Goal: Task Accomplishment & Management: Use online tool/utility

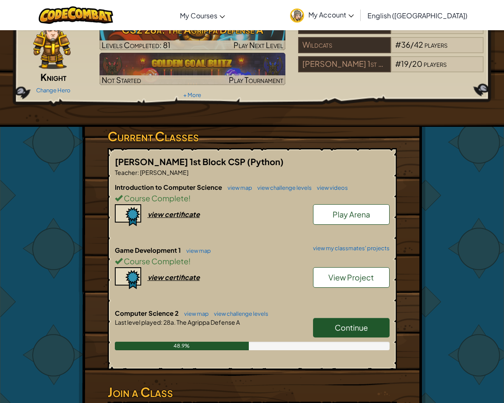
scroll to position [111, 0]
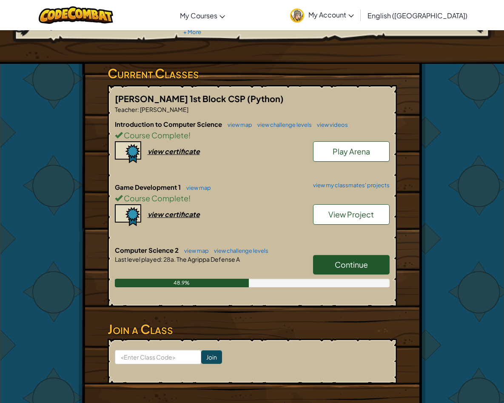
click at [346, 260] on span "Continue" at bounding box center [351, 265] width 33 height 10
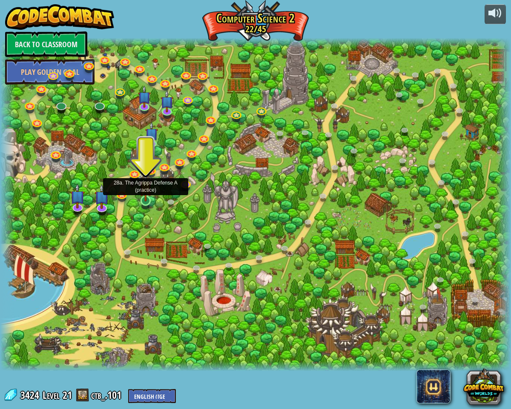
click at [149, 201] on div at bounding box center [145, 201] width 10 height 10
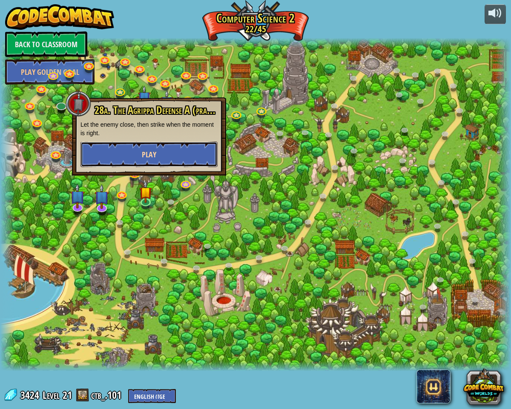
click at [152, 151] on span "Play" at bounding box center [149, 154] width 14 height 11
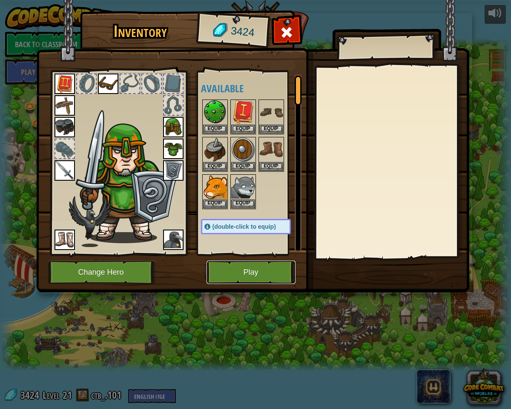
click at [245, 274] on button "Play" at bounding box center [250, 272] width 89 height 23
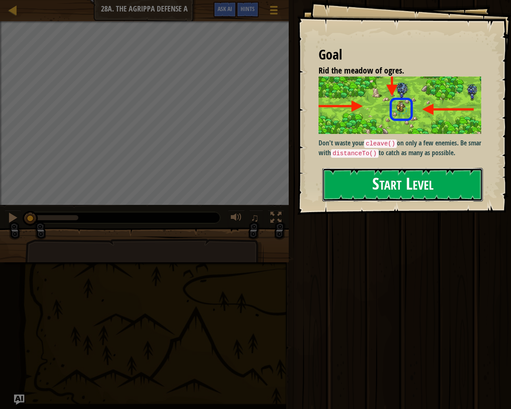
click at [375, 174] on button "Start Level" at bounding box center [402, 185] width 160 height 34
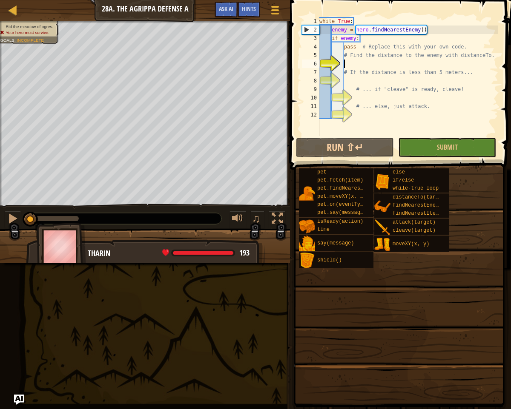
click at [411, 322] on span at bounding box center [398, 286] width 215 height 252
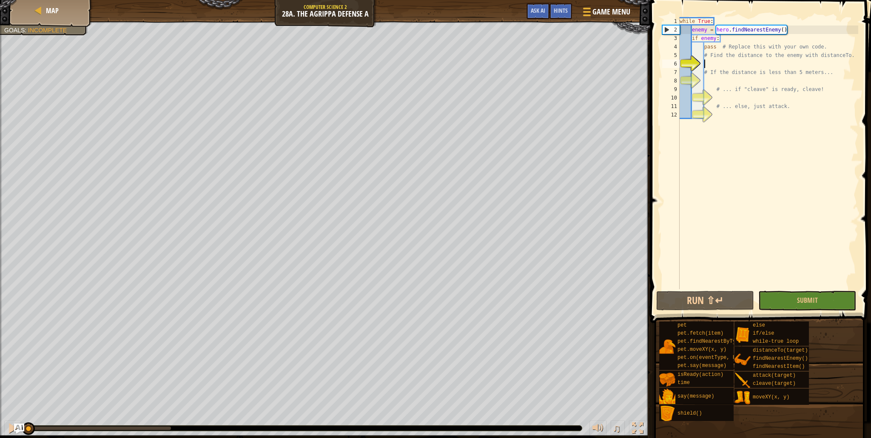
click at [504, 157] on div "while True : enemy = hero . findNearestEnemy ( ) if enemy : pass # Replace this…" at bounding box center [768, 161] width 180 height 289
click at [504, 131] on div "while True : enemy = hero . findNearestEnemy ( ) if enemy : pass # Replace this…" at bounding box center [768, 161] width 180 height 289
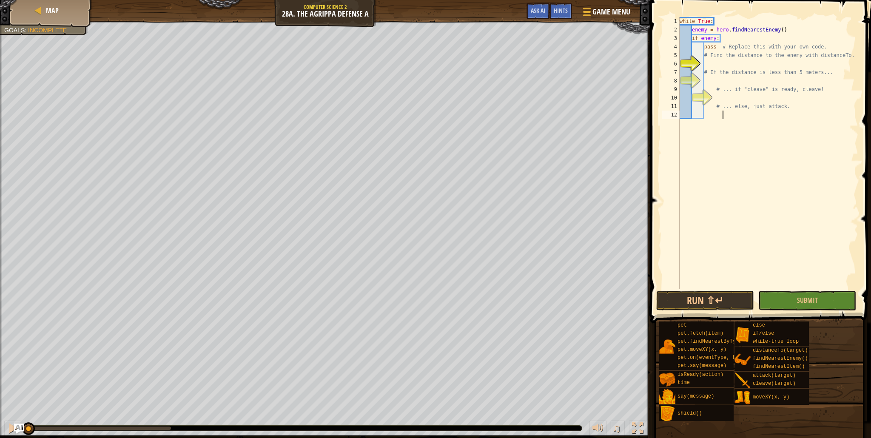
click at [504, 60] on div "while True : enemy = hero . findNearestEnemy ( ) if enemy : pass # Replace this…" at bounding box center [768, 161] width 180 height 289
click at [504, 86] on div "while True : enemy = hero . findNearestEnemy ( ) if enemy : pass # Replace this…" at bounding box center [768, 161] width 180 height 289
click at [504, 72] on div "while True : enemy = hero . findNearestEnemy ( ) if enemy : pass # Replace this…" at bounding box center [768, 161] width 180 height 289
type textarea "# If the distance is less than 5 meters..."
click at [504, 75] on div "while True : enemy = hero . findNearestEnemy ( ) if enemy : pass # Replace this…" at bounding box center [768, 161] width 180 height 289
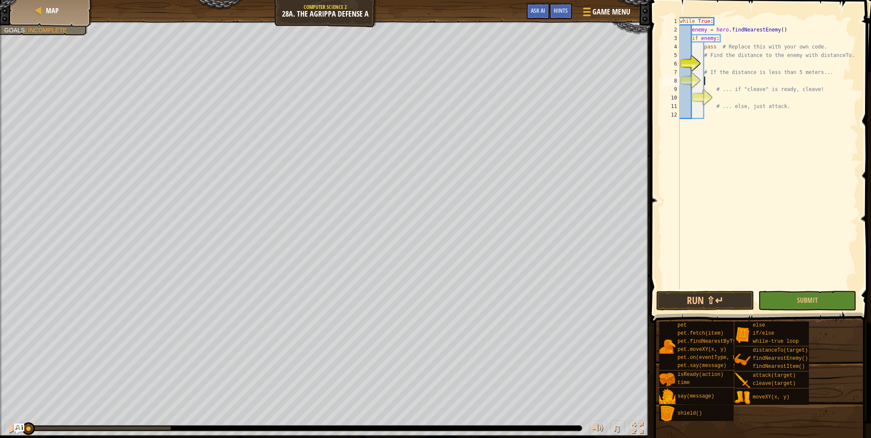
click at [504, 81] on div "while True : enemy = hero . findNearestEnemy ( ) if enemy : pass # Replace this…" at bounding box center [768, 161] width 180 height 289
click at [504, 96] on div "while True : enemy = hero . findNearestEnemy ( ) if enemy : pass # Replace this…" at bounding box center [768, 161] width 180 height 289
click at [504, 79] on div "while True : enemy = hero . findNearestEnemy ( ) if enemy : pass # Replace this…" at bounding box center [768, 161] width 180 height 289
click at [504, 56] on div "while True : enemy = hero . findNearestEnemy ( ) if enemy : pass # Replace this…" at bounding box center [768, 161] width 180 height 289
type textarea "# Find the distance to the enemy with distanceTo."
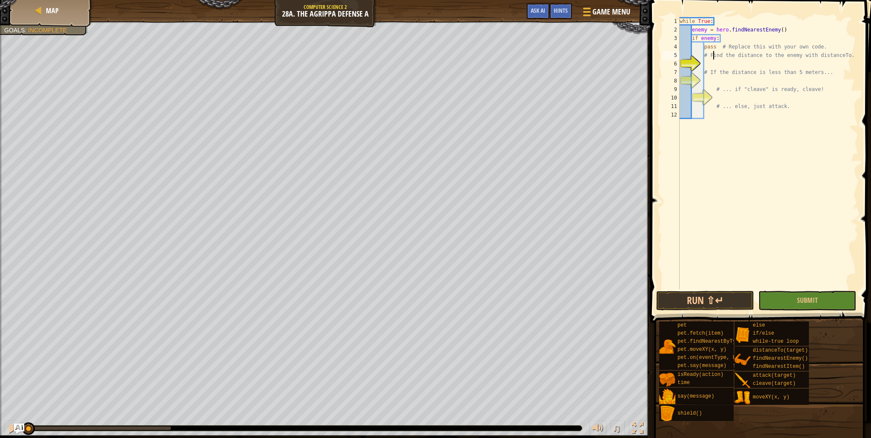
click at [504, 59] on div "while True : enemy = hero . findNearestEnemy ( ) if enemy : pass # Replace this…" at bounding box center [768, 161] width 180 height 289
click at [504, 63] on div "while True : enemy = hero . findNearestEnemy ( ) if enemy : pass # Replace this…" at bounding box center [768, 161] width 180 height 289
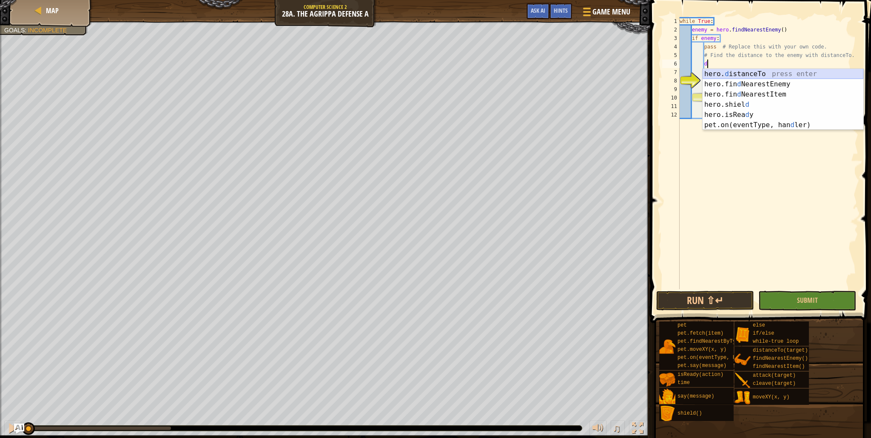
click at [504, 75] on div "hero. d istanceTo press enter hero.fin d NearestEnemy press enter hero.fin d Ne…" at bounding box center [783, 110] width 161 height 82
type textarea "distance = hero.distanceTo(target)"
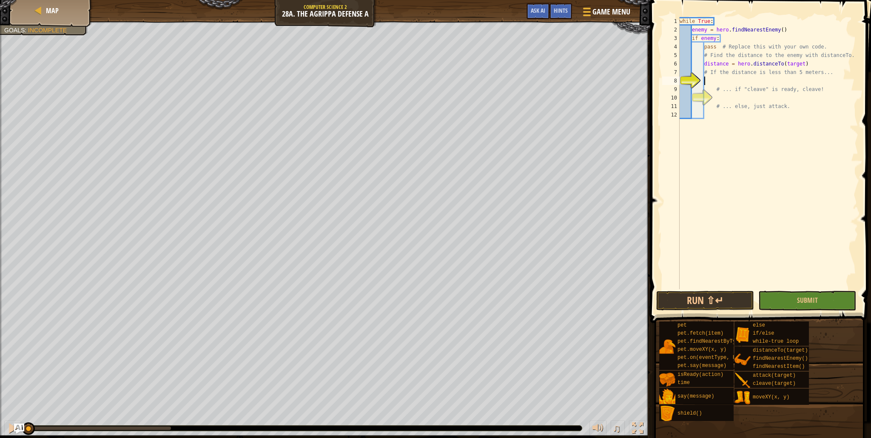
click at [504, 83] on div "while True : enemy = hero . findNearestEnemy ( ) if enemy : pass # Replace this…" at bounding box center [768, 161] width 180 height 289
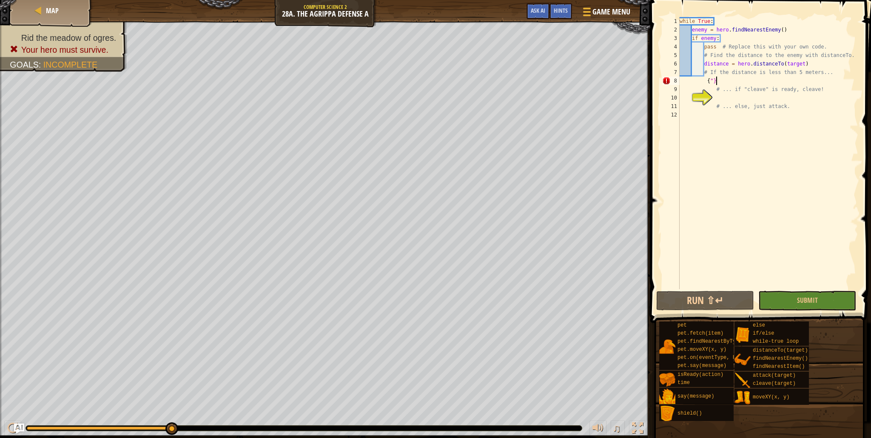
scroll to position [4, 2]
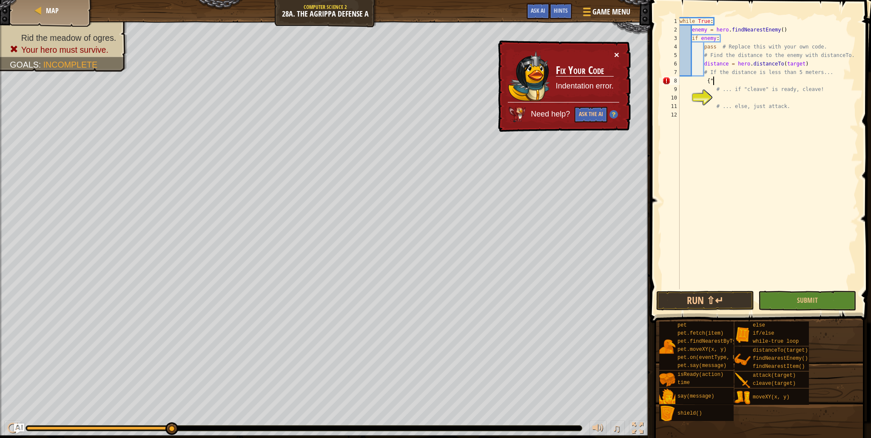
click at [504, 58] on button "×" at bounding box center [616, 54] width 5 height 9
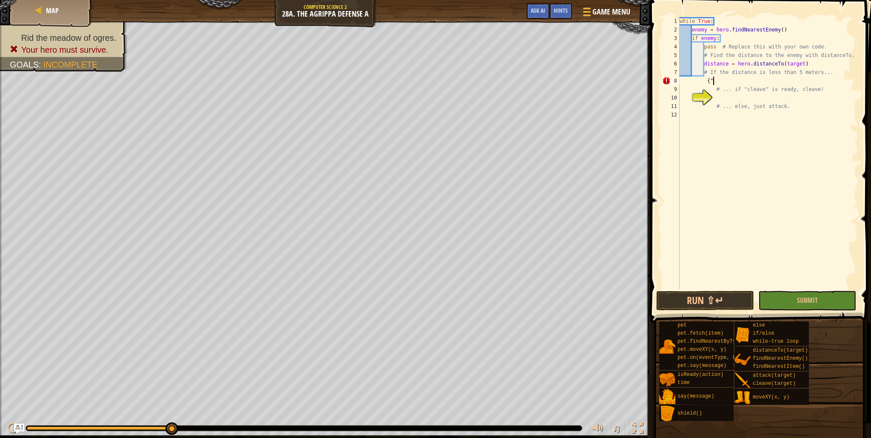
type textarea "{"
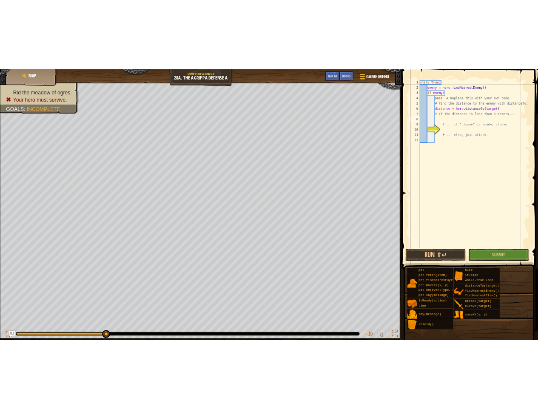
scroll to position [4, 2]
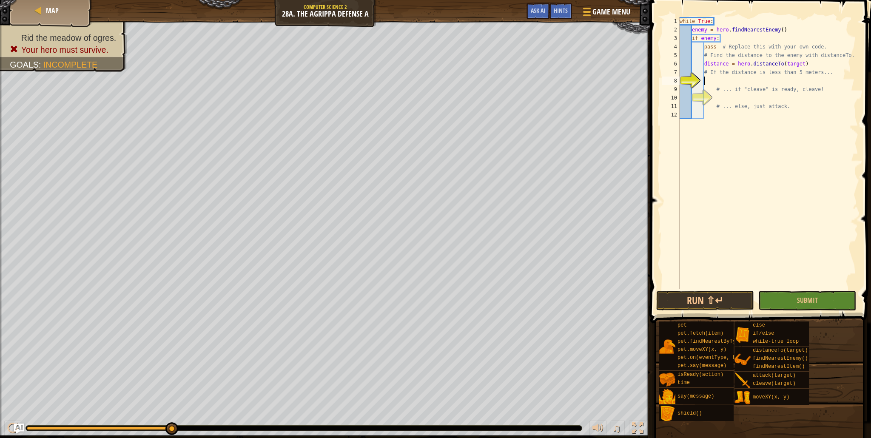
click at [504, 112] on div "while True : enemy = hero . findNearestEnemy ( ) if enemy : pass # Replace this…" at bounding box center [768, 161] width 180 height 289
click at [504, 74] on div "while True : enemy = hero . findNearestEnemy ( ) if enemy : pass # Replace this…" at bounding box center [768, 161] width 180 height 289
type textarea "# If the distance is less than 5 meters..."
click at [504, 82] on div "while True : enemy = hero . findNearestEnemy ( ) if enemy : pass # Replace this…" at bounding box center [768, 161] width 180 height 289
drag, startPoint x: 809, startPoint y: 63, endPoint x: 704, endPoint y: 64, distance: 105.5
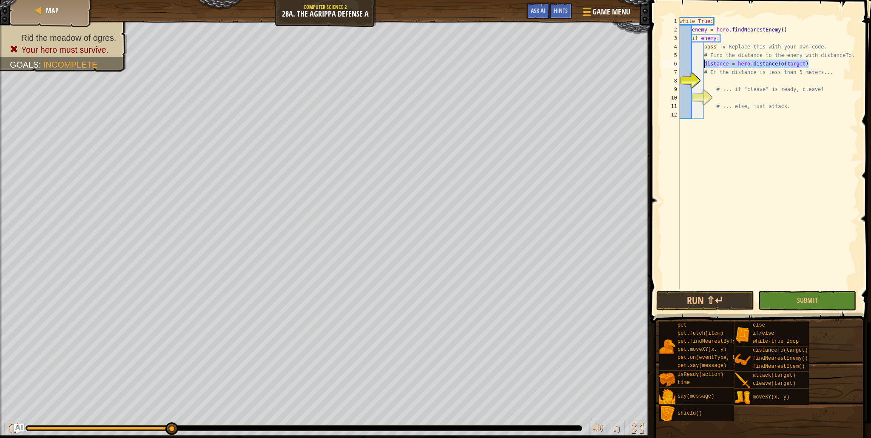
click at [504, 64] on div "while True : enemy = hero . findNearestEnemy ( ) if enemy : pass # Replace this…" at bounding box center [768, 161] width 180 height 289
type textarea "distance = hero.distanceTo(target)"
click at [296, 17] on div "Map Computer Science 2 28a. The Agrippa Defense A Game Menu Done Hints Ask AI" at bounding box center [325, 10] width 651 height 21
click at [315, 17] on div "Map Computer Science 2 28a. The Agrippa Defense A Game Menu Done Hints Ask AI" at bounding box center [325, 10] width 651 height 21
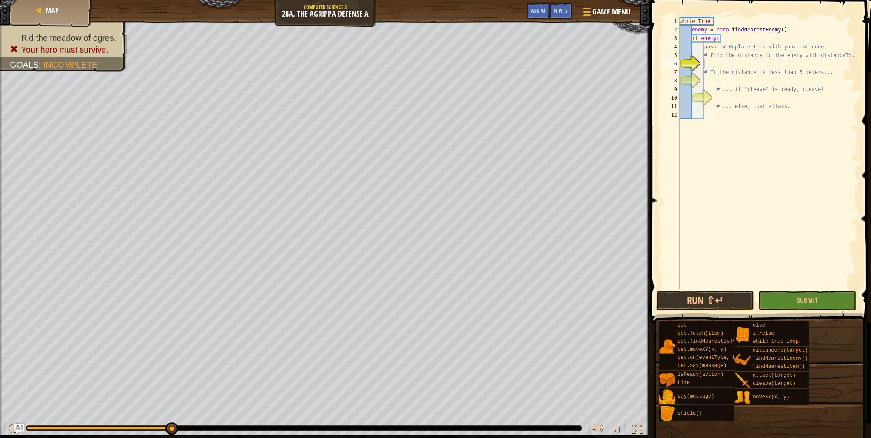
drag, startPoint x: 283, startPoint y: 14, endPoint x: 377, endPoint y: 13, distance: 94.5
click at [377, 13] on div "Map Computer Science 2 28a. The Agrippa Defense A Game Menu Done Hints Ask AI" at bounding box center [325, 10] width 651 height 21
drag, startPoint x: 368, startPoint y: 13, endPoint x: 271, endPoint y: 12, distance: 97.0
click at [271, 12] on div "Map Computer Science 2 28a. The Agrippa Defense A Game Menu Done Hints Ask AI" at bounding box center [325, 10] width 651 height 21
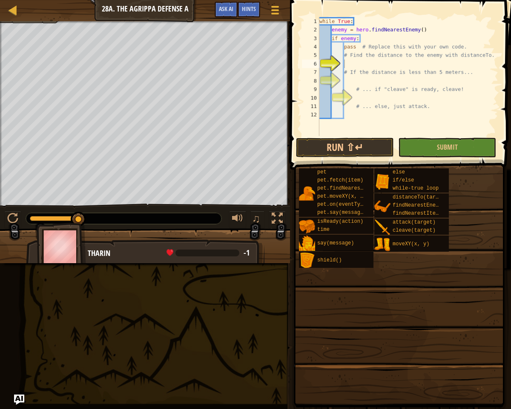
drag, startPoint x: 199, startPoint y: 323, endPoint x: 17, endPoint y: 302, distance: 182.5
click at [17, 302] on div "Map Computer Science 2 28a. The Agrippa Defense A Game Menu Done Hints Ask AI 1…" at bounding box center [255, 204] width 511 height 409
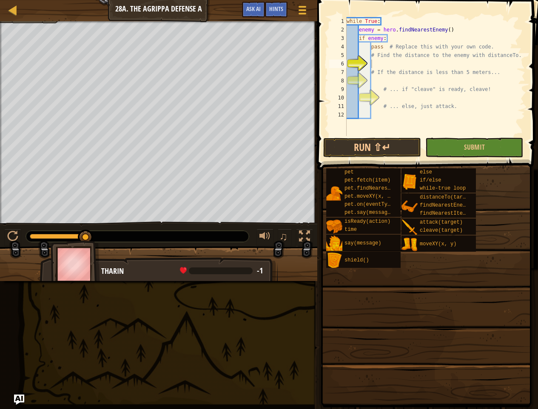
click at [391, 66] on div "while True : enemy = hero . findNearestEnemy ( ) if enemy : pass # Replace this…" at bounding box center [435, 85] width 180 height 136
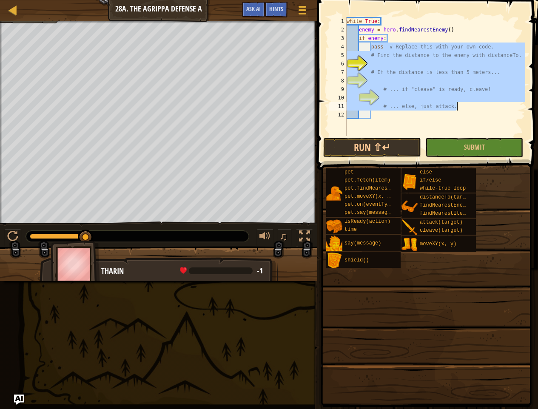
drag, startPoint x: 372, startPoint y: 45, endPoint x: 462, endPoint y: 109, distance: 110.2
click at [462, 109] on div "while True : enemy = hero . findNearestEnemy ( ) if enemy : pass # Replace this…" at bounding box center [435, 85] width 180 height 136
type textarea "# ... else, just attack."
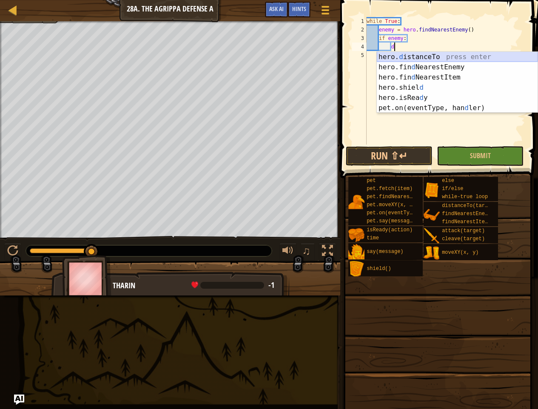
click at [408, 56] on div "hero. d istanceTo press enter hero.fin d NearestEnemy press enter hero.fin d Ne…" at bounding box center [457, 93] width 161 height 82
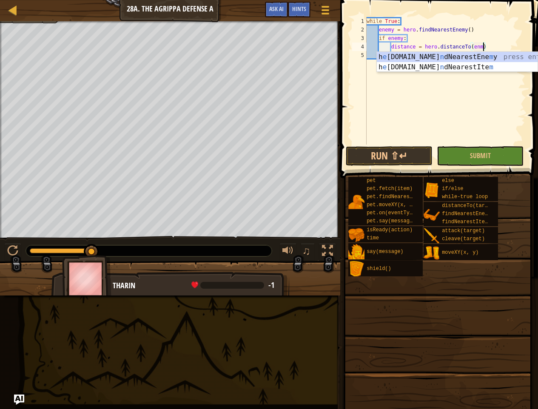
scroll to position [4, 9]
type textarea "distance = hero.distanceTo(enemy)"
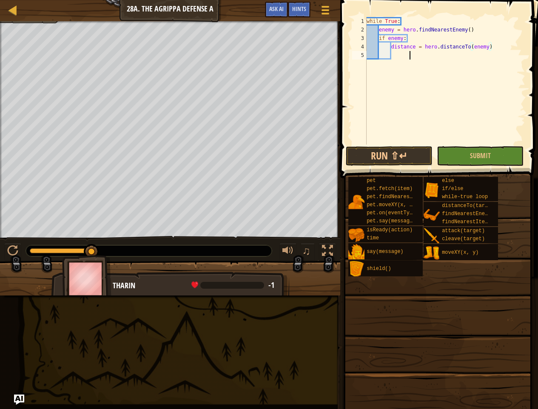
click at [480, 85] on div "while True : enemy = hero . findNearestEnemy ( ) if enemy : distance = hero . d…" at bounding box center [445, 89] width 160 height 145
click at [400, 51] on div "while True : enemy = hero . findNearestEnemy ( ) if enemy : distance = hero . d…" at bounding box center [445, 89] width 160 height 145
click at [491, 47] on div "while True : enemy = hero . findNearestEnemy ( ) if enemy : distance = hero . d…" at bounding box center [445, 89] width 160 height 145
type textarea "distance = hero.distanceTo(enemy)"
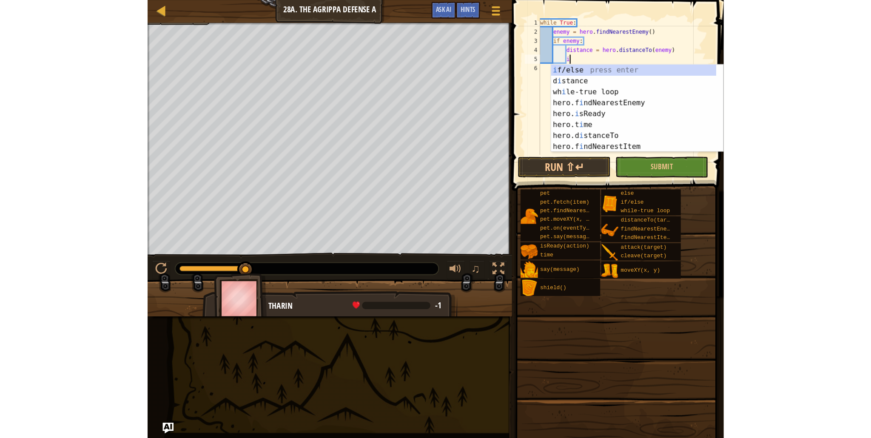
scroll to position [4, 2]
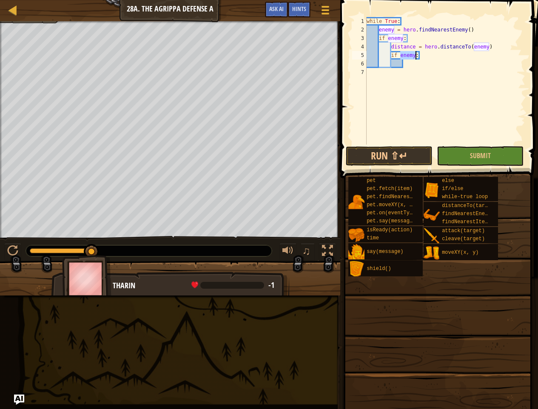
click at [413, 54] on div "while True : enemy = hero . findNearestEnemy ( ) if enemy : distance = hero . d…" at bounding box center [445, 89] width 160 height 145
click at [416, 55] on div "while True : enemy = hero . findNearestEnemy ( ) if enemy : distance = hero . d…" at bounding box center [445, 89] width 160 height 145
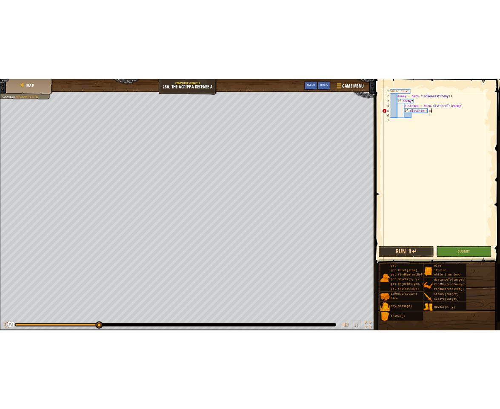
scroll to position [4, 6]
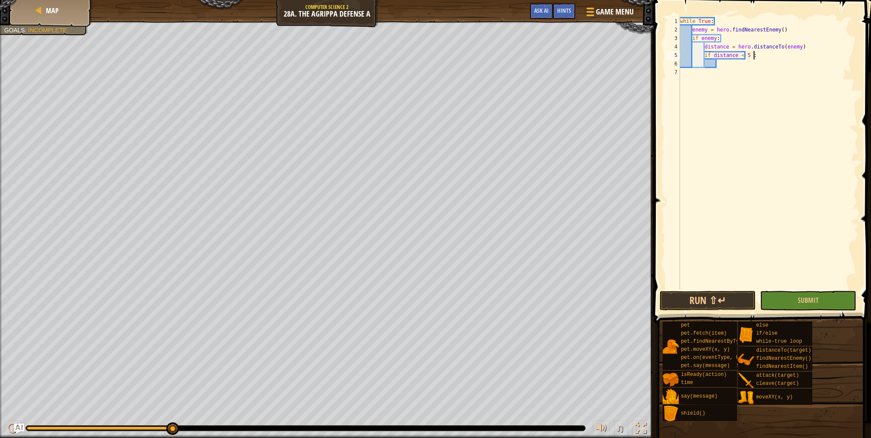
type textarea "if distance < 5:"
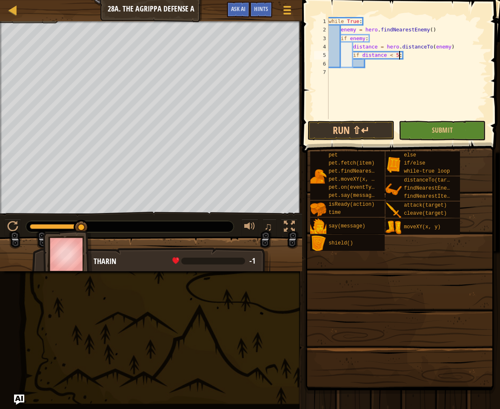
click at [377, 62] on div "while True : enemy = hero . findNearestEnemy ( ) if enemy : distance = hero . d…" at bounding box center [407, 76] width 160 height 119
click at [436, 66] on div "while True : enemy = hero . findNearestEnemy ( ) if enemy : distance = hero . d…" at bounding box center [407, 76] width 160 height 119
type textarea "if(hero.isready("cleave")):"
click at [379, 71] on div "while True : enemy = hero . findNearestEnemy ( ) if enemy : distance = hero . d…" at bounding box center [407, 76] width 160 height 119
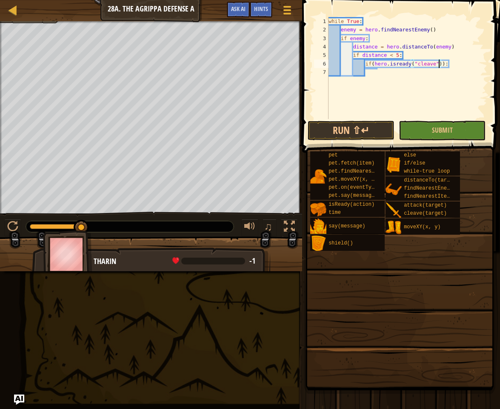
scroll to position [4, 3]
click at [373, 71] on div "while True : enemy = hero . findNearestEnemy ( ) if enemy : distance = hero . d…" at bounding box center [407, 76] width 160 height 119
click at [385, 72] on div "while True : enemy = hero . findNearestEnemy ( ) if enemy : distance = hero . d…" at bounding box center [407, 76] width 160 height 119
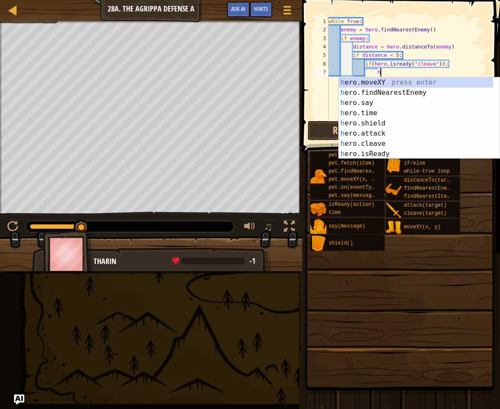
scroll to position [4, 4]
click at [361, 146] on div "h ero.moveXY press enter h ero.findNearestEnemy press enter h ero.say press ent…" at bounding box center [416, 128] width 154 height 102
type textarea "hero.cleave(enemy)"
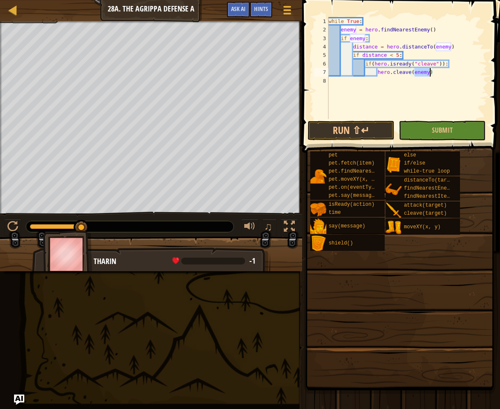
click at [456, 77] on div "while True : enemy = hero . findNearestEnemy ( ) if enemy : distance = hero . d…" at bounding box center [407, 76] width 160 height 119
type textarea "e"
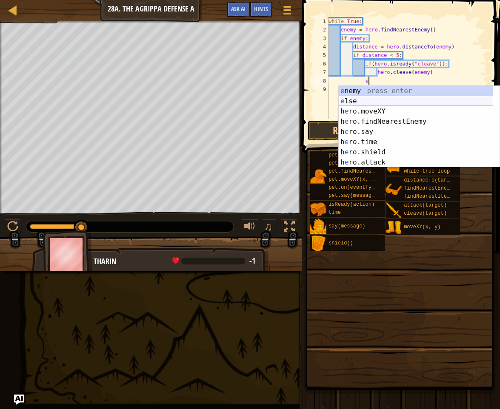
click at [353, 99] on div "e nemy press enter e lse press enter h e ro.moveXY press enter h e ro.findNeare…" at bounding box center [416, 137] width 154 height 102
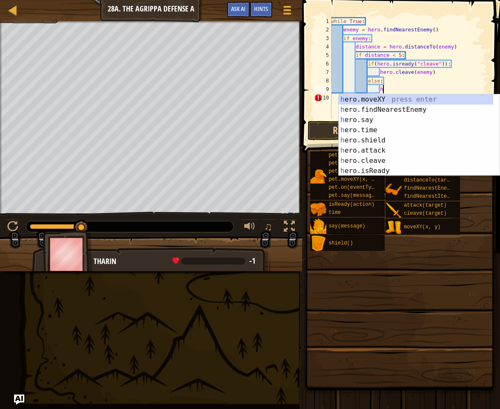
scroll to position [4, 4]
click at [378, 146] on div "h ero.moveXY press enter h ero.findNearestEnemy press enter h ero.say press ent…" at bounding box center [416, 145] width 154 height 102
type textarea "hero.attack(enemy)"
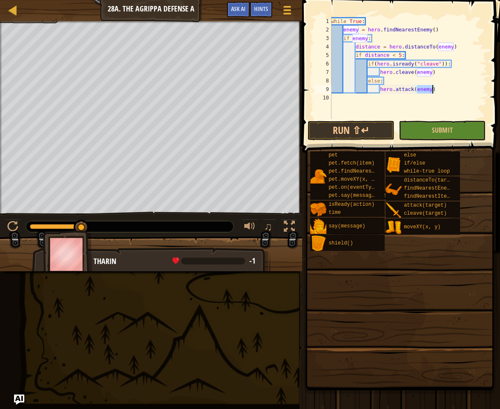
click at [463, 94] on div "while True : enemy = hero . findNearestEnemy ( ) if enemy : distance = hero . d…" at bounding box center [408, 76] width 158 height 119
click at [349, 127] on button "Run ⇧↵" at bounding box center [351, 131] width 87 height 20
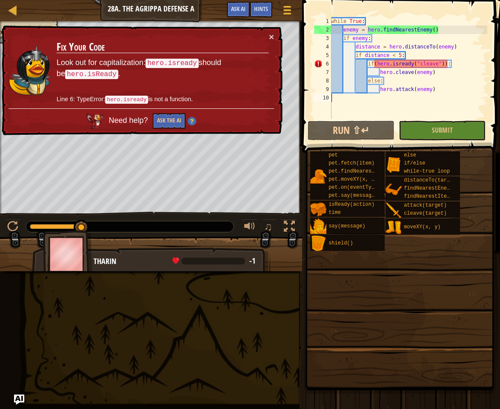
click at [398, 63] on div "while True : enemy = hero . findNearestEnemy ( ) if enemy : distance = hero . d…" at bounding box center [408, 76] width 158 height 119
click at [374, 63] on div "while True : enemy = hero . findNearestEnemy ( ) if enemy : distance = hero . d…" at bounding box center [408, 76] width 158 height 119
click at [400, 65] on div "while True : enemy = hero . findNearestEnemy ( ) if enemy : distance = hero . d…" at bounding box center [408, 76] width 158 height 119
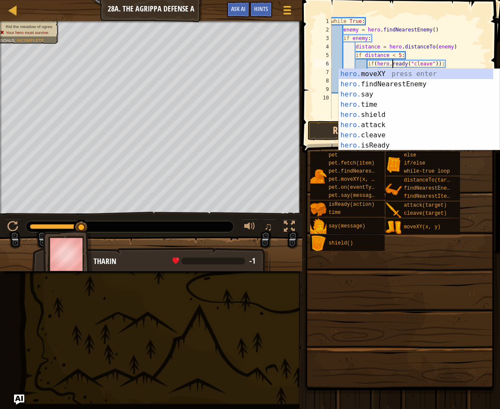
type textarea "if(hero. ready("cleave")):"
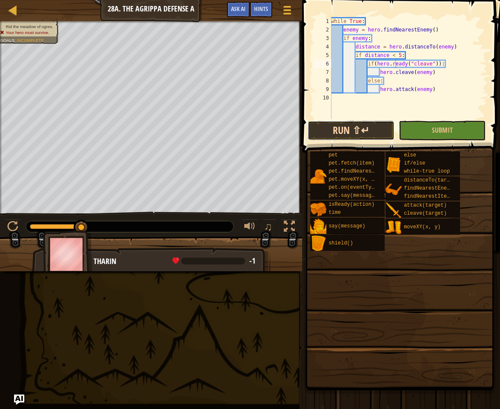
click at [355, 129] on button "Run ⇧↵" at bounding box center [351, 131] width 87 height 20
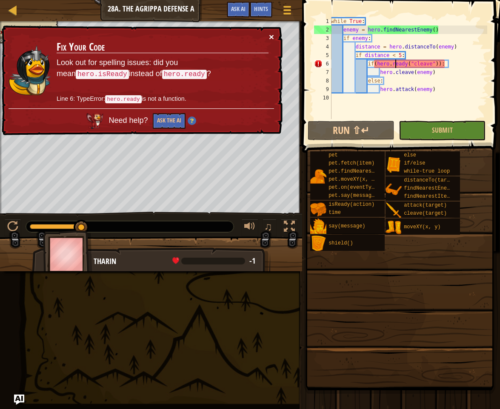
click at [272, 39] on button "×" at bounding box center [271, 36] width 5 height 9
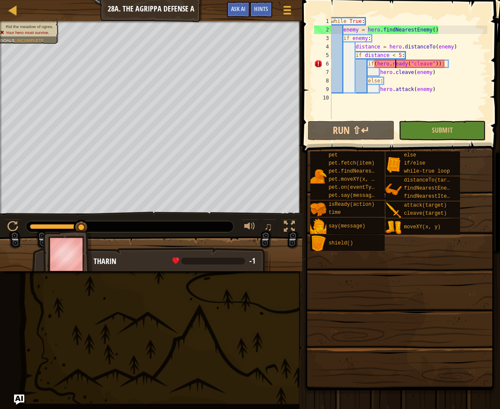
click at [341, 143] on span at bounding box center [400, 269] width 192 height 252
click at [340, 139] on button "Run ⇧↵" at bounding box center [351, 131] width 87 height 20
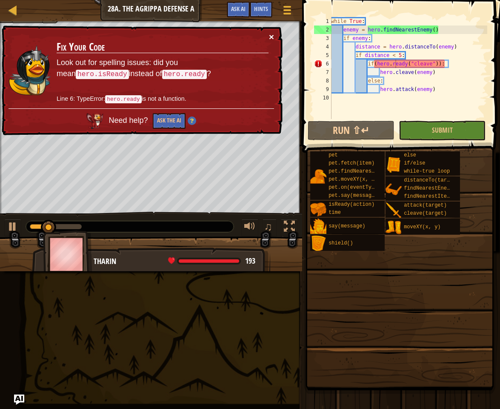
click at [271, 38] on button "×" at bounding box center [271, 36] width 5 height 9
